Goal: Transaction & Acquisition: Purchase product/service

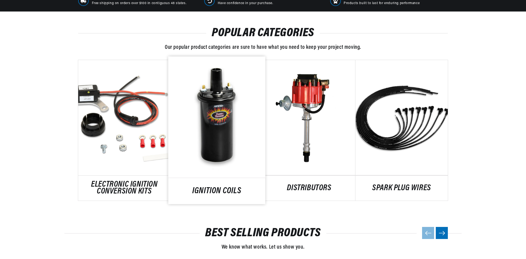
scroll to position [302, 0]
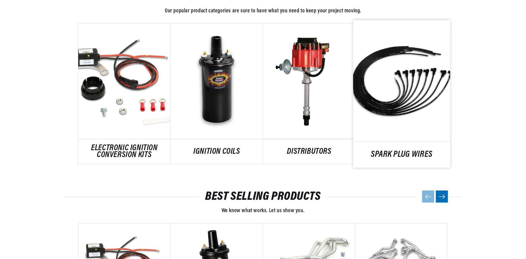
click at [389, 151] on link "SPARK PLUG WIRES" at bounding box center [401, 154] width 97 height 7
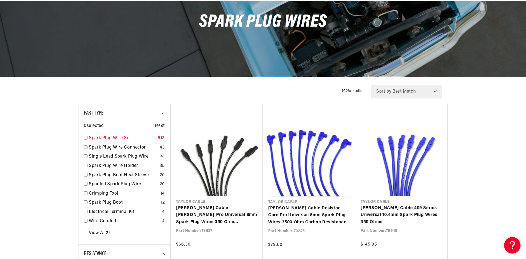
click at [85, 137] on input "checkbox" at bounding box center [86, 138] width 4 height 4
checkbox input "true"
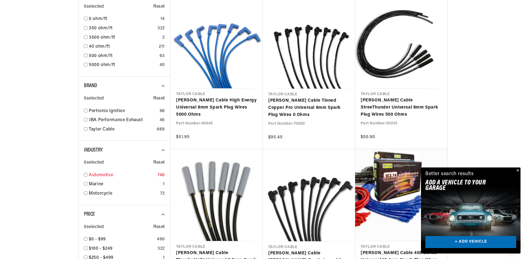
scroll to position [357, 0]
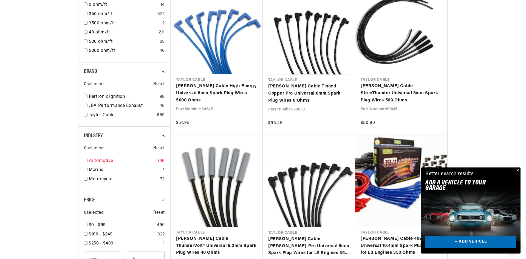
click at [84, 160] on input "checkbox" at bounding box center [86, 161] width 4 height 4
checkbox input "true"
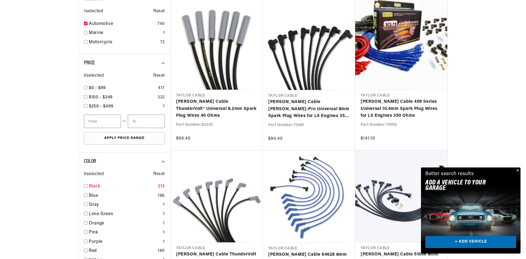
click at [86, 187] on input "checkbox" at bounding box center [86, 186] width 4 height 4
checkbox input "false"
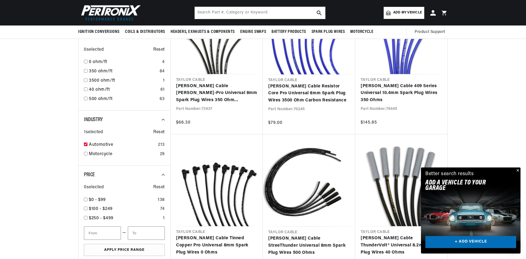
scroll to position [192, 0]
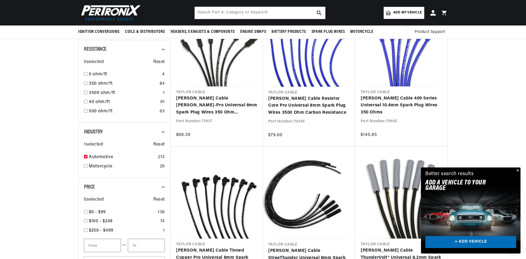
click at [518, 170] on button "Close" at bounding box center [517, 171] width 7 height 7
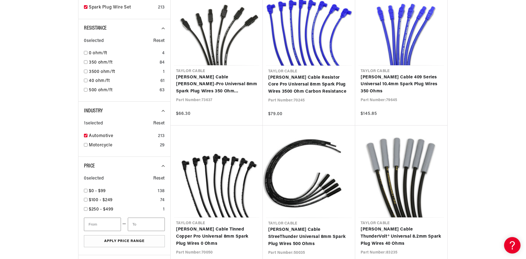
scroll to position [274, 0]
